Goal: Task Accomplishment & Management: Manage account settings

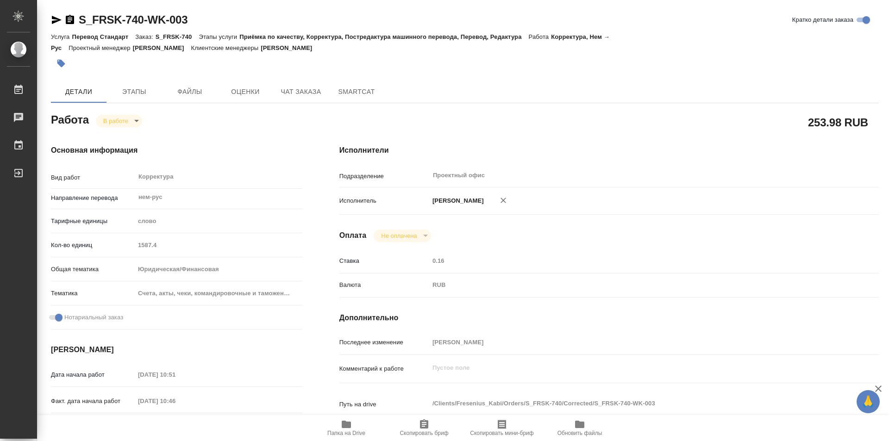
click at [355, 430] on span "Папка на Drive" at bounding box center [346, 428] width 67 height 18
click at [67, 19] on icon "button" at bounding box center [70, 19] width 8 height 9
click at [137, 122] on body "🙏 .cls-1 fill:#fff; AWATERA Kozinets Larisa Работы 0 Чаты График Выйти S_FRSK-7…" at bounding box center [444, 220] width 889 height 441
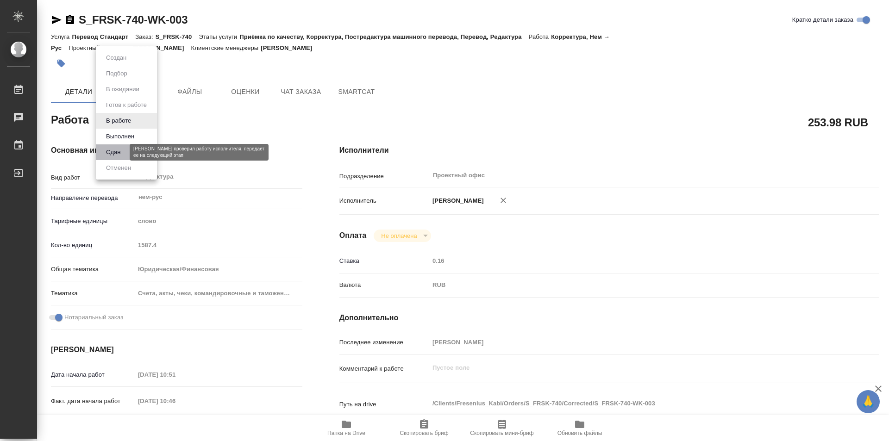
click at [114, 154] on button "Сдан" at bounding box center [113, 152] width 20 height 10
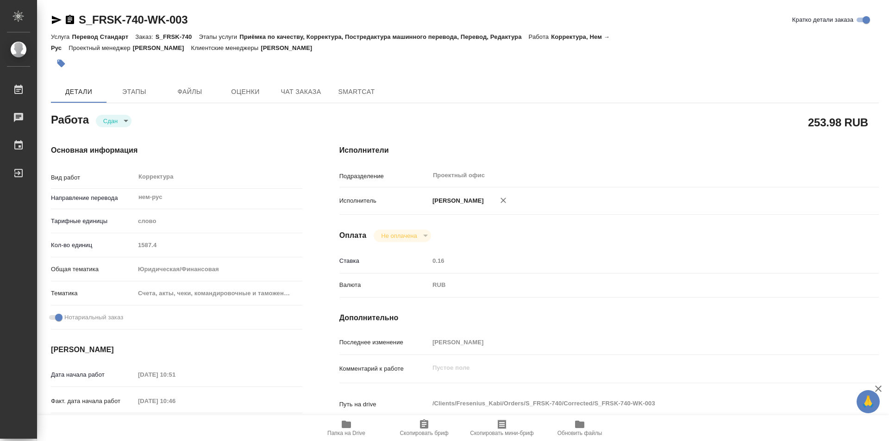
type textarea "x"
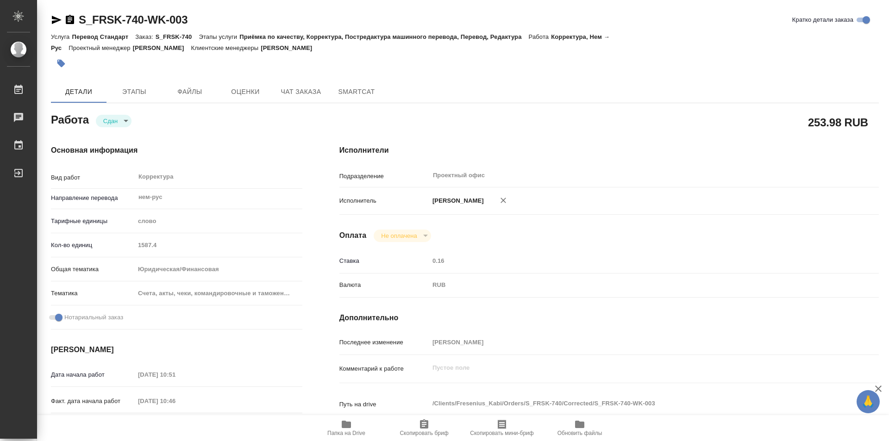
type textarea "x"
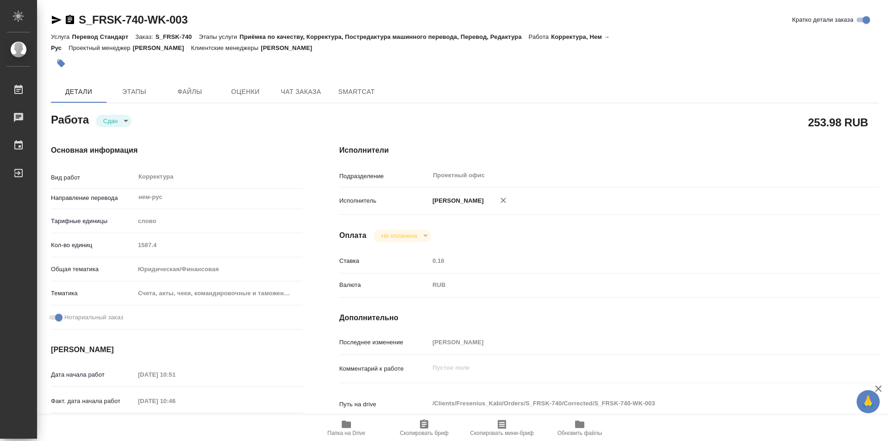
type textarea "x"
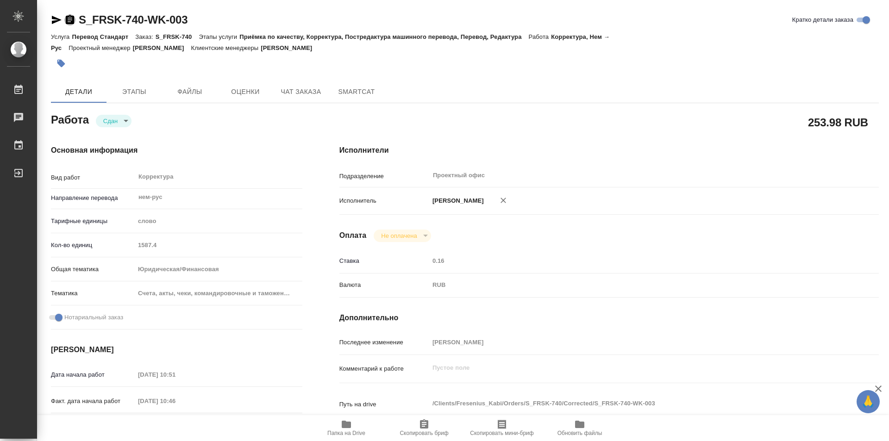
click at [66, 18] on icon "button" at bounding box center [70, 19] width 8 height 9
click at [131, 244] on div "Кол-во единиц 1587.4" at bounding box center [177, 245] width 252 height 16
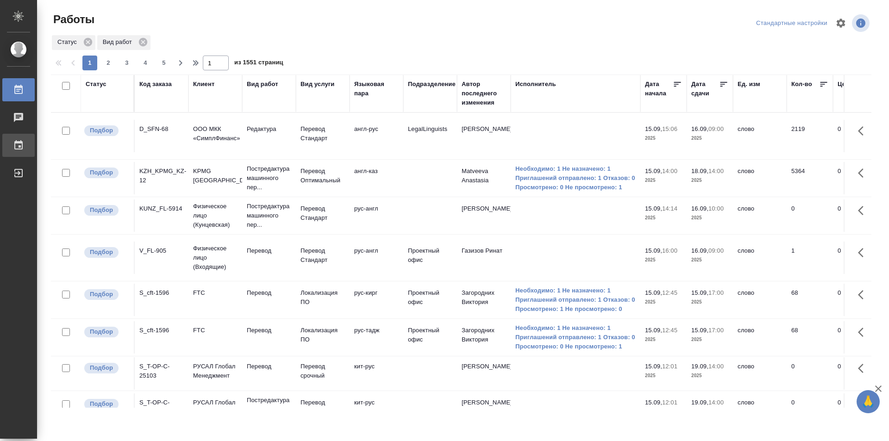
click at [24, 142] on div at bounding box center [26, 145] width 26 height 11
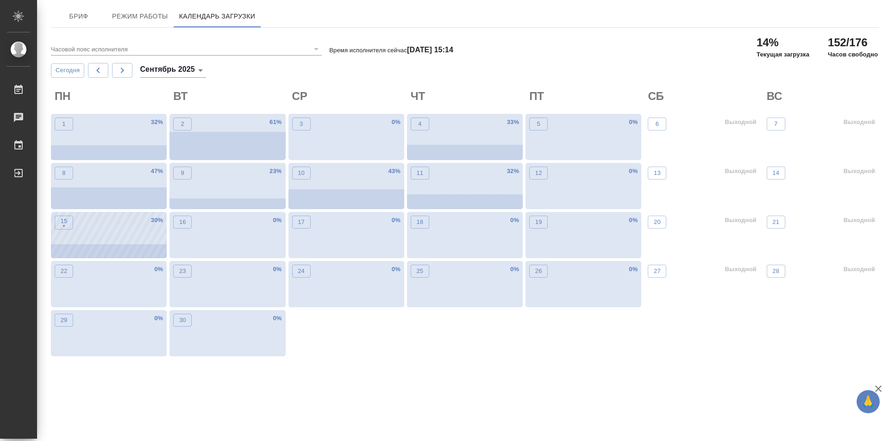
click at [112, 230] on div "15 • 30 %" at bounding box center [109, 235] width 116 height 46
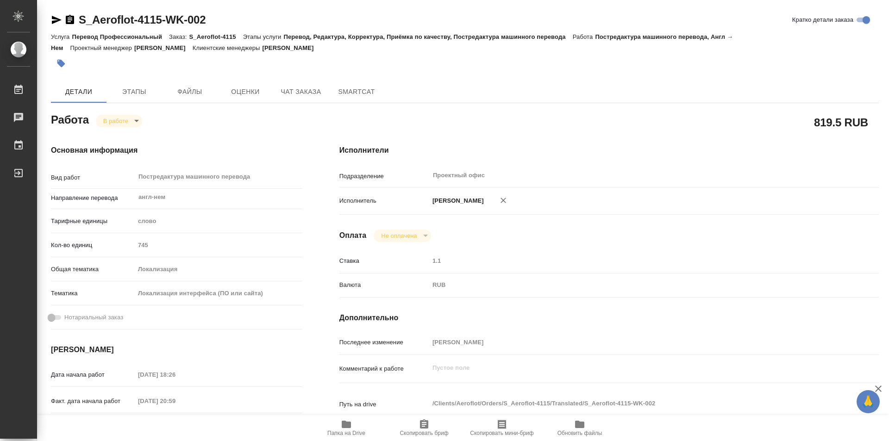
click at [136, 121] on body "🙏 .cls-1 fill:#fff; AWATERA Kozinets Larisa Работы 0 Чаты График Выйти S_Aerofl…" at bounding box center [444, 220] width 889 height 441
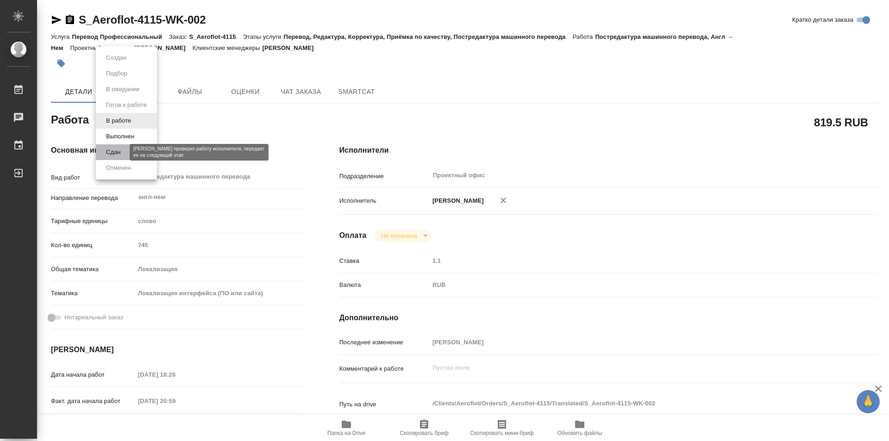
click at [113, 154] on button "Сдан" at bounding box center [113, 152] width 20 height 10
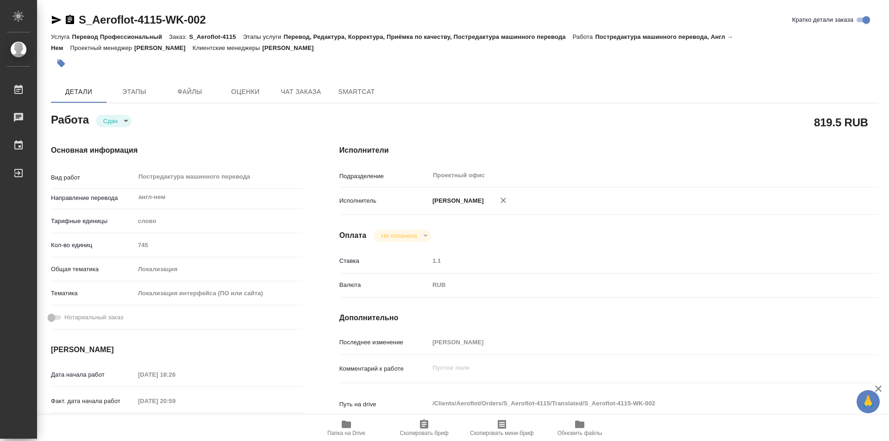
type textarea "x"
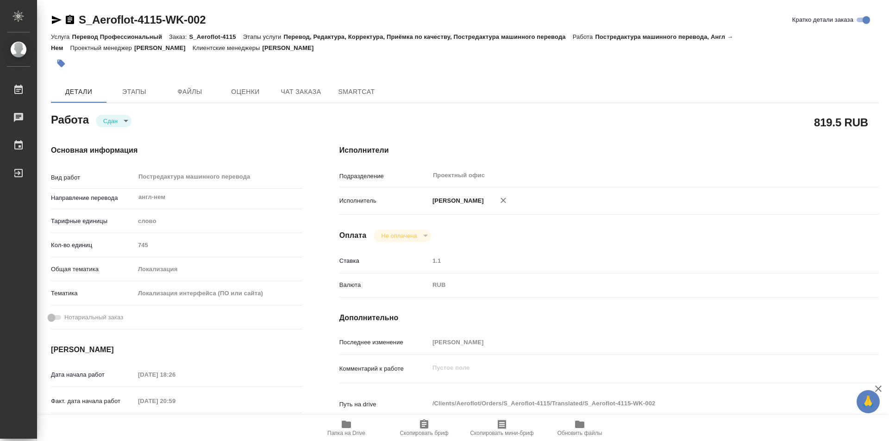
type textarea "x"
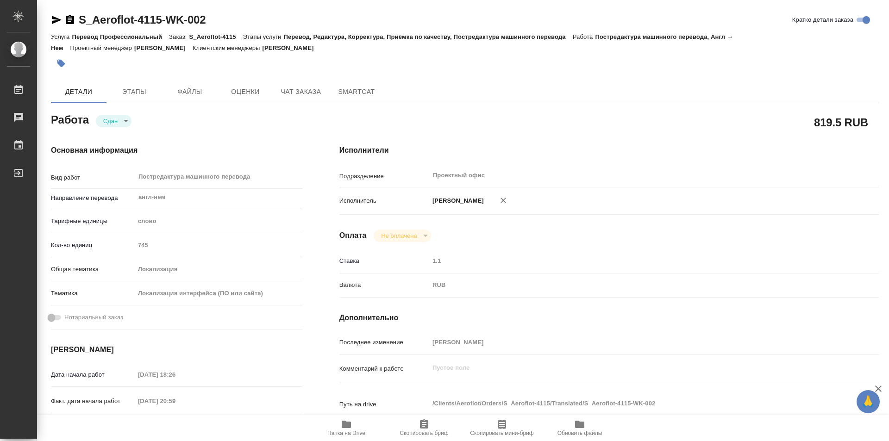
type textarea "x"
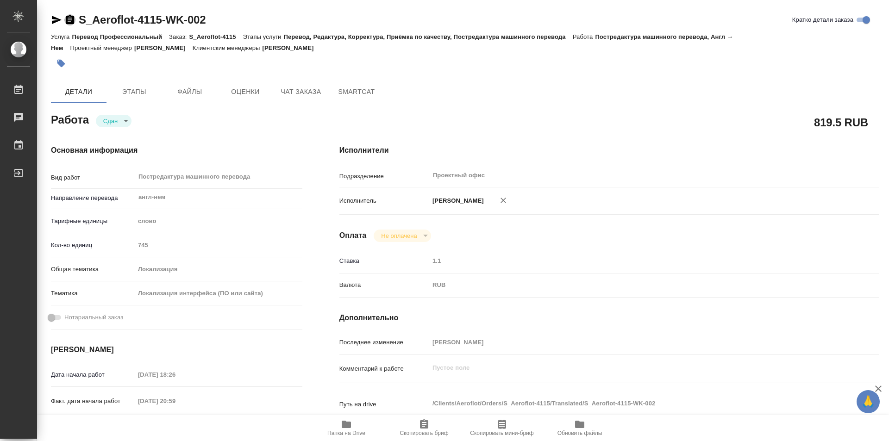
click at [69, 18] on icon "button" at bounding box center [69, 19] width 11 height 11
click at [151, 124] on body "🙏 .cls-1 fill:#fff; AWATERA Kozinets Larisa Работы Чаты График Выйти S_Aeroflot…" at bounding box center [444, 220] width 889 height 441
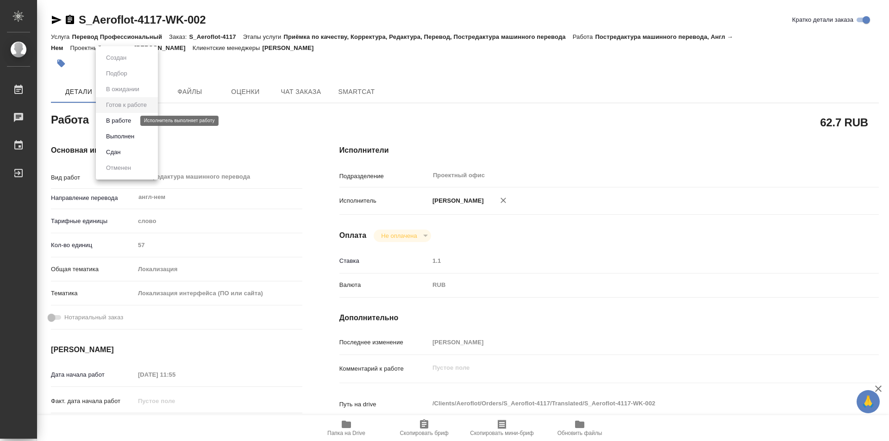
click at [124, 120] on button "В работе" at bounding box center [118, 121] width 31 height 10
type textarea "x"
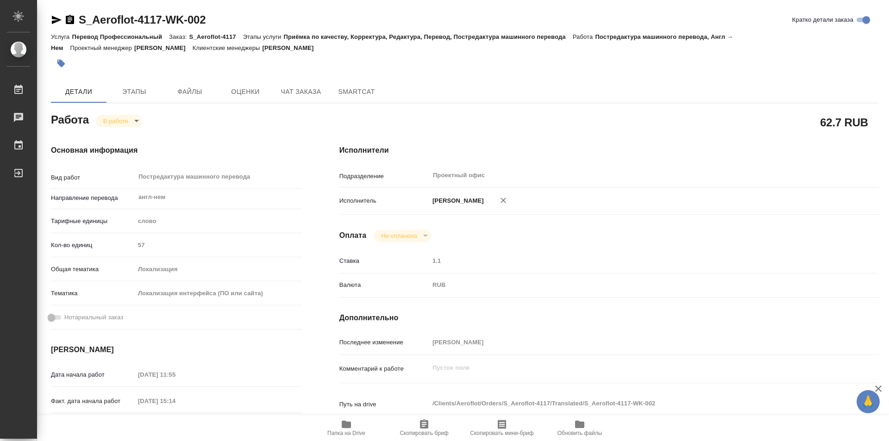
type textarea "x"
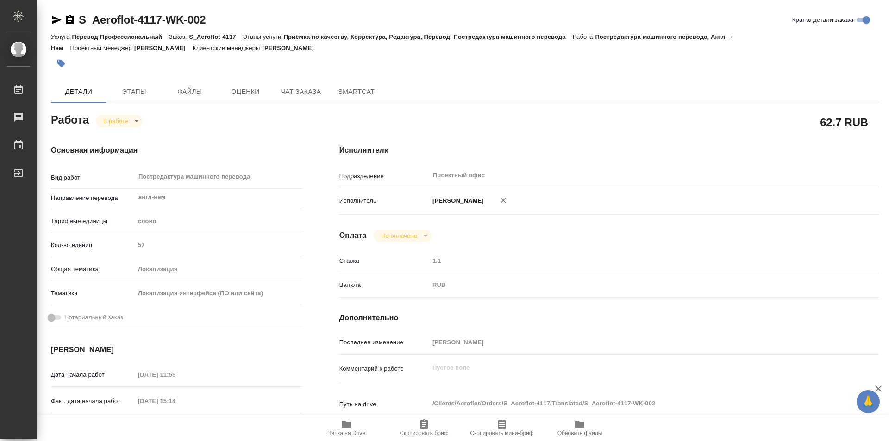
type textarea "x"
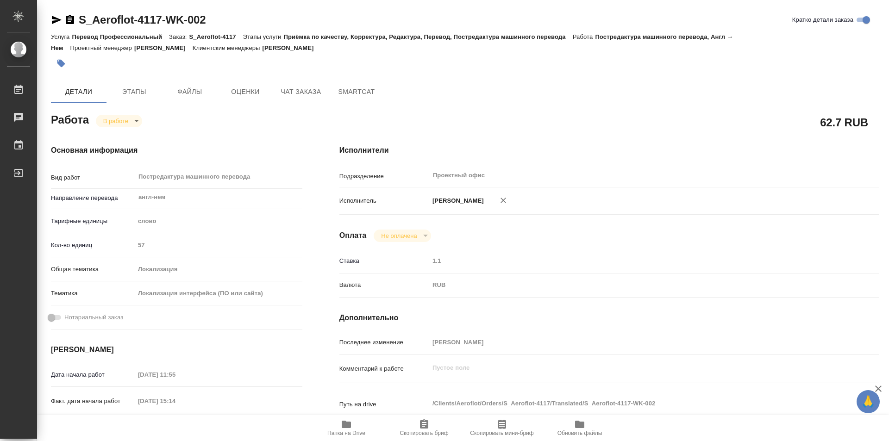
type textarea "x"
click at [136, 70] on div at bounding box center [327, 63] width 552 height 20
click at [71, 15] on icon "button" at bounding box center [69, 19] width 11 height 11
click at [134, 123] on body "🙏 .cls-1 fill:#fff; AWATERA Kozinets Larisa Работы 0 Чаты График Выйти S_Aerofl…" at bounding box center [444, 220] width 889 height 441
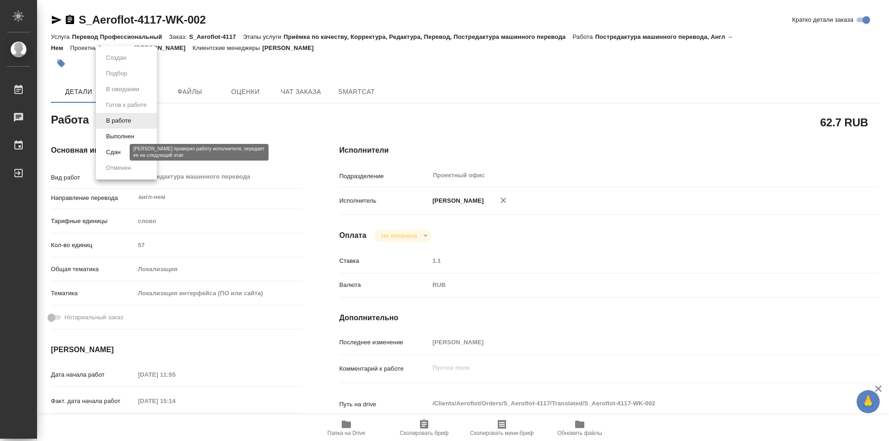
click at [120, 149] on button "Сдан" at bounding box center [113, 152] width 20 height 10
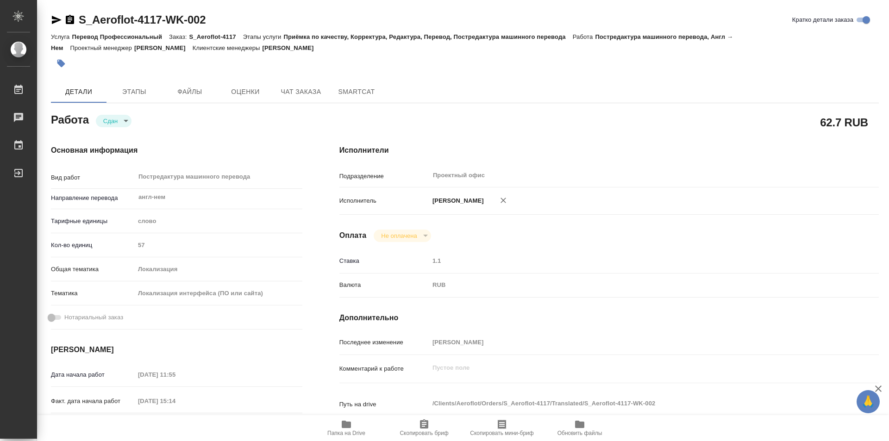
type textarea "x"
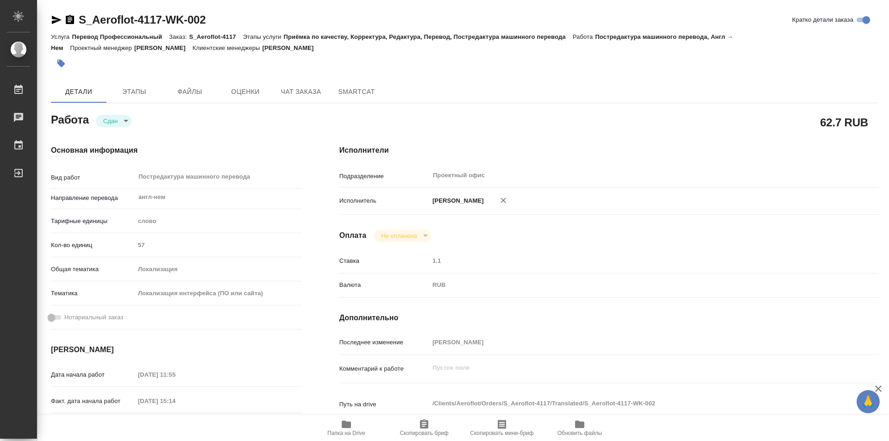
type textarea "x"
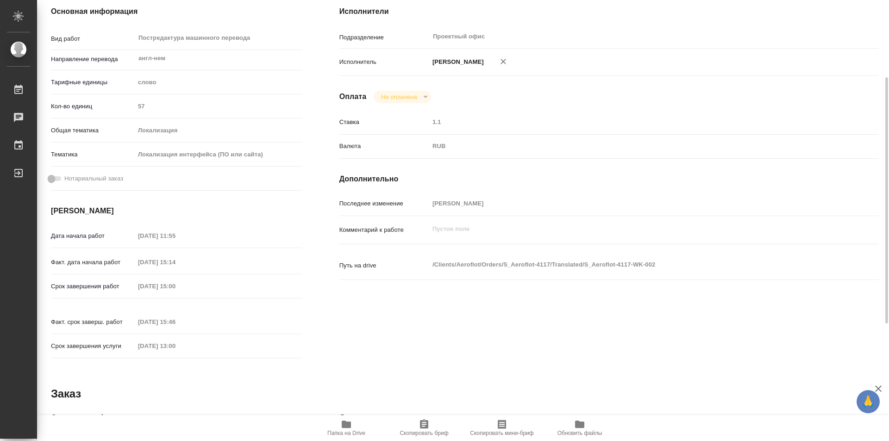
scroll to position [185, 0]
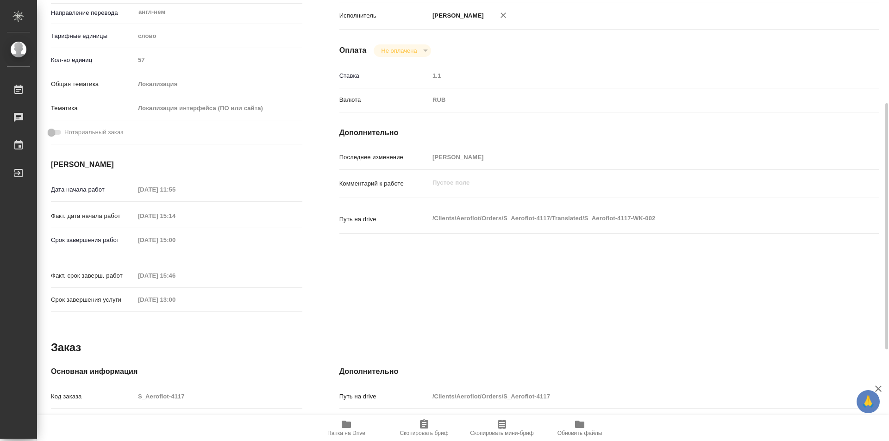
type textarea "x"
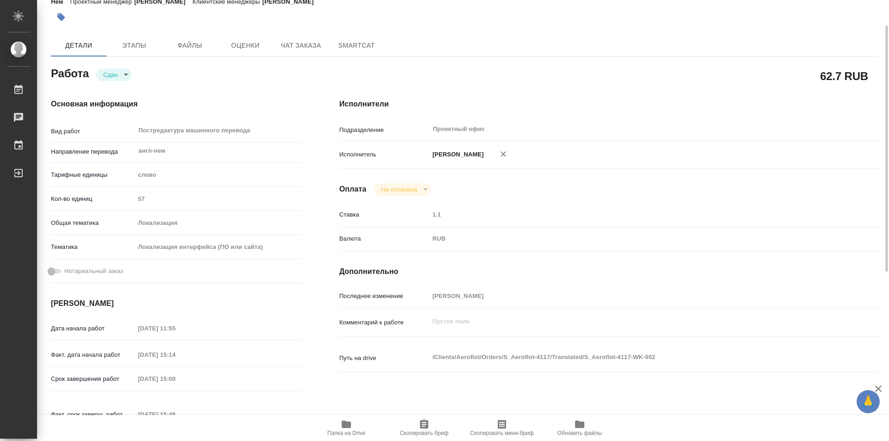
scroll to position [0, 0]
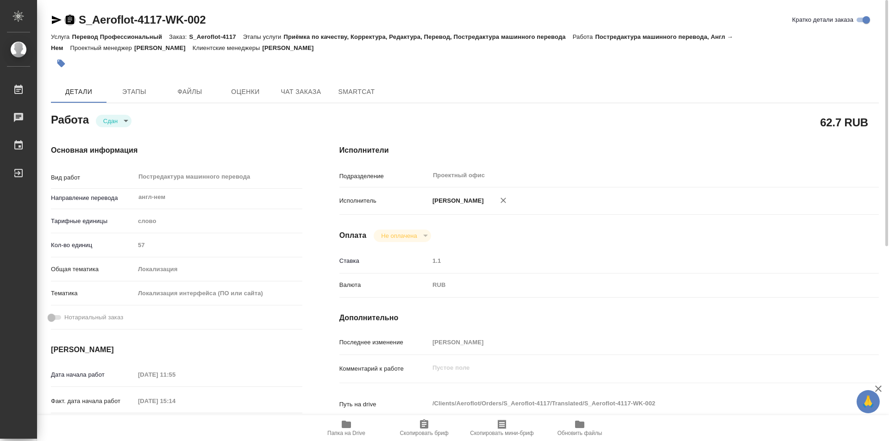
click at [69, 17] on icon "button" at bounding box center [70, 19] width 8 height 9
click at [153, 117] on body "🙏 .cls-1 fill:#fff; AWATERA Kozinets [PERSON_NAME] 0 Чаты График Выйти S_Aerofl…" at bounding box center [444, 220] width 889 height 441
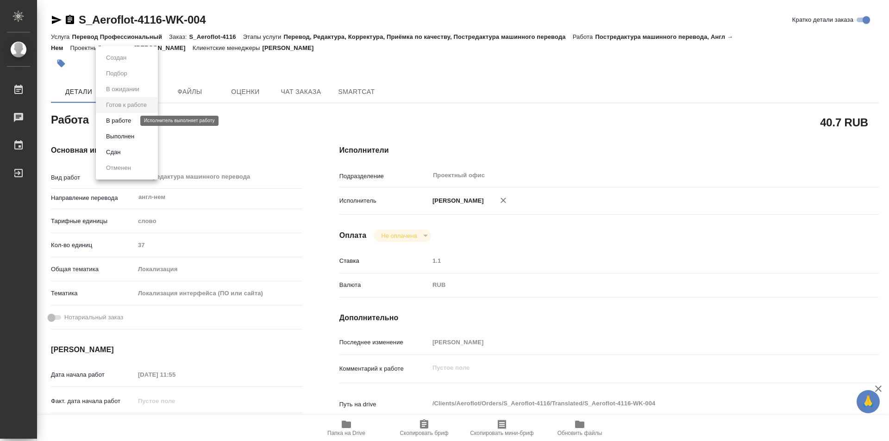
click at [126, 118] on button "В работе" at bounding box center [118, 121] width 31 height 10
type textarea "x"
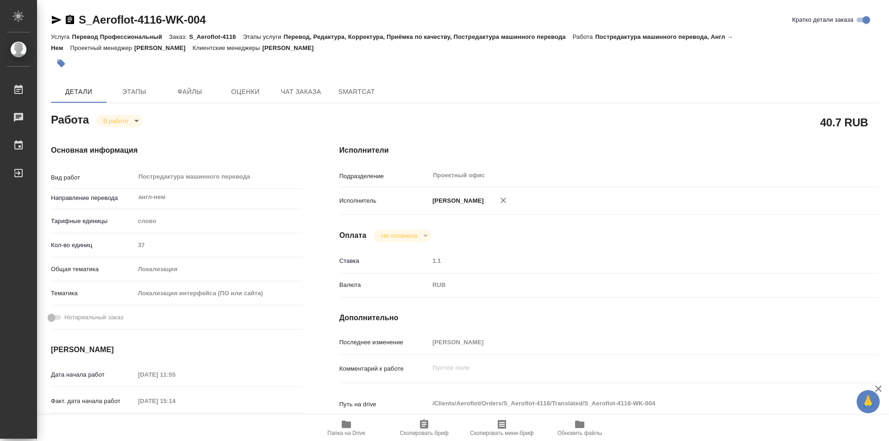
type textarea "x"
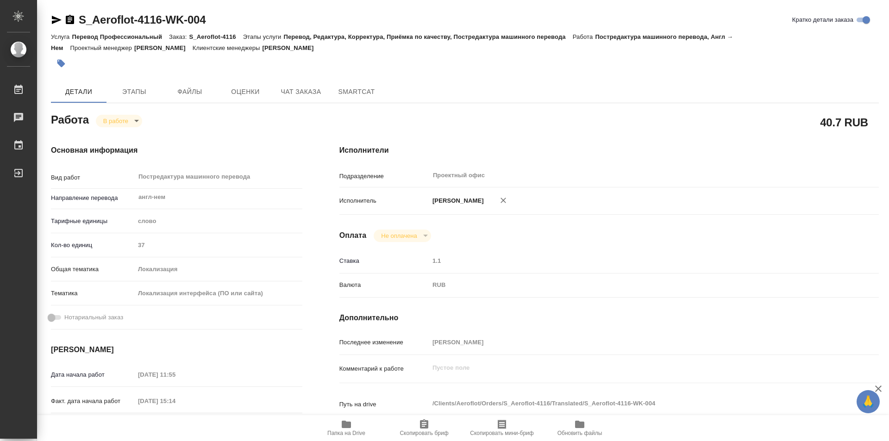
type textarea "x"
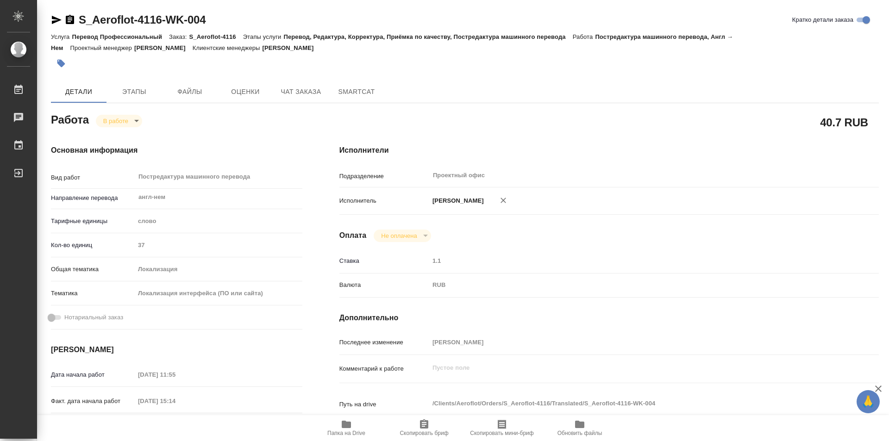
type textarea "x"
click at [138, 124] on body "🙏 .cls-1 fill:#fff; AWATERA Kozinets [PERSON_NAME] 0 Чаты График Выйти S_Aerofl…" at bounding box center [444, 220] width 889 height 441
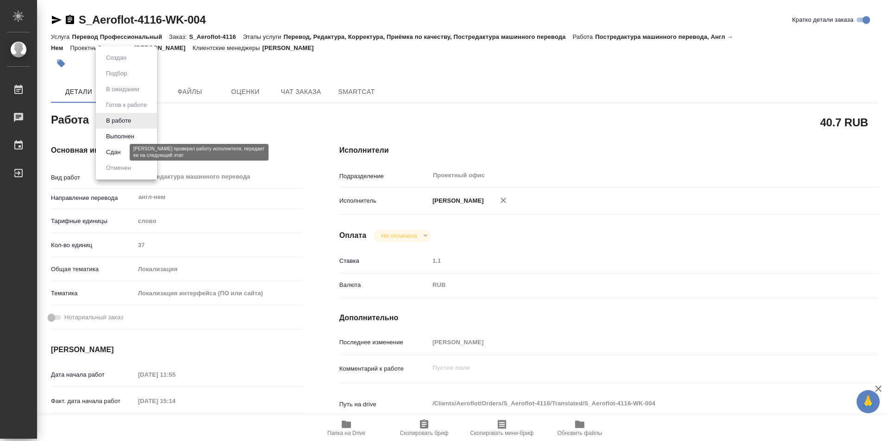
click at [112, 155] on button "Сдан" at bounding box center [113, 152] width 20 height 10
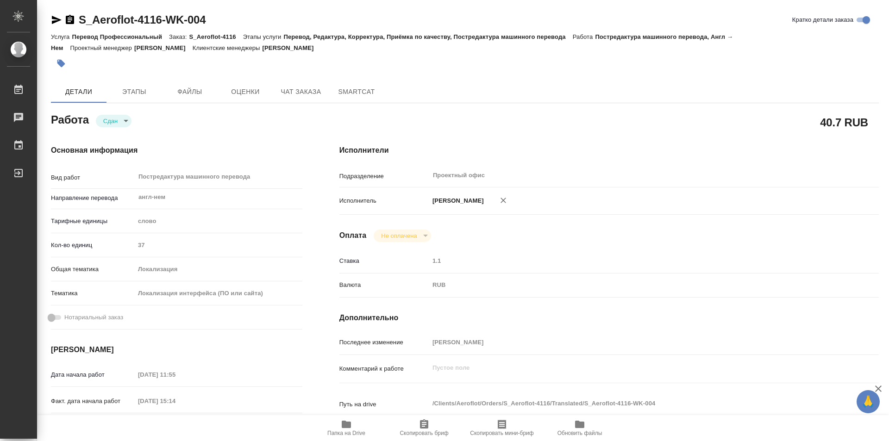
type textarea "x"
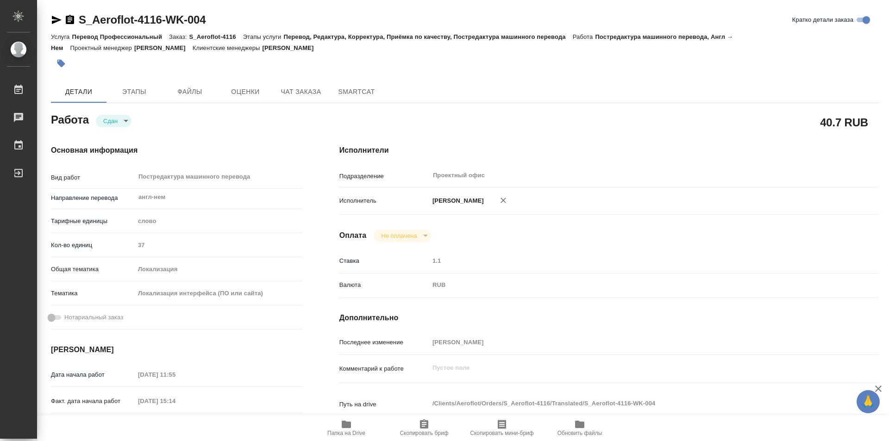
type textarea "x"
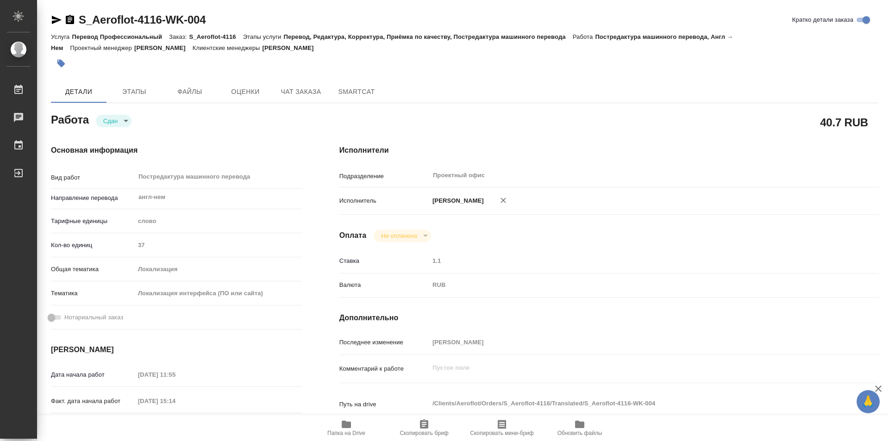
click at [69, 13] on div "S_Aeroflot-4116-WK-004" at bounding box center [128, 20] width 155 height 15
type textarea "x"
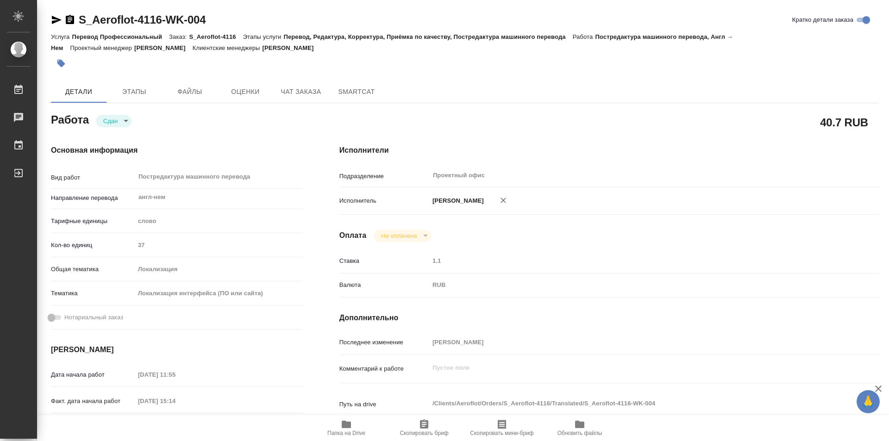
type textarea "x"
